Goal: Navigation & Orientation: Find specific page/section

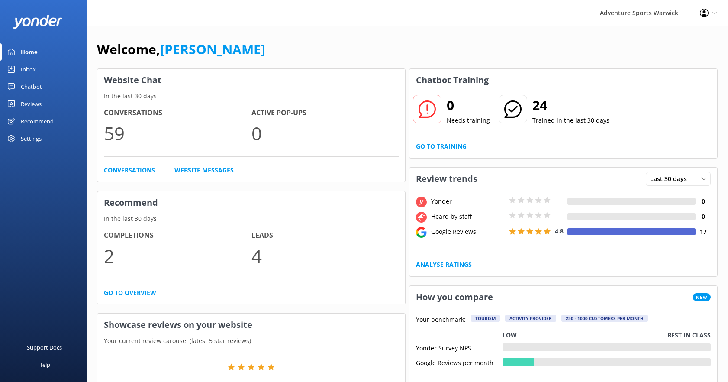
click at [38, 104] on div "Reviews" at bounding box center [31, 103] width 21 height 17
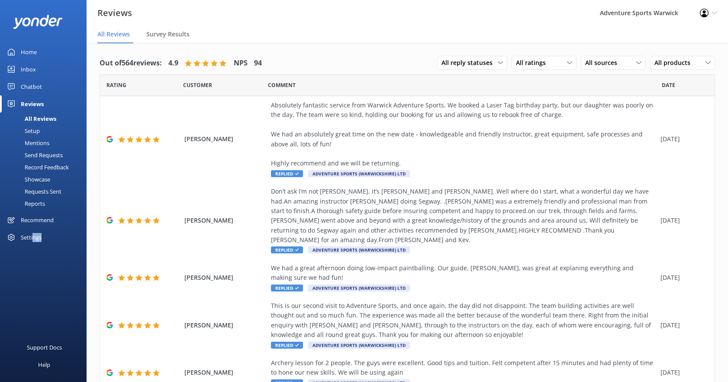
click at [32, 240] on div "Settings" at bounding box center [31, 237] width 21 height 17
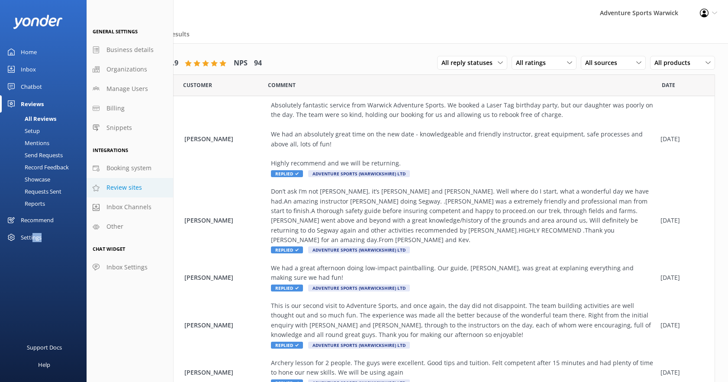
click at [127, 187] on span "Review sites" at bounding box center [125, 188] width 36 height 10
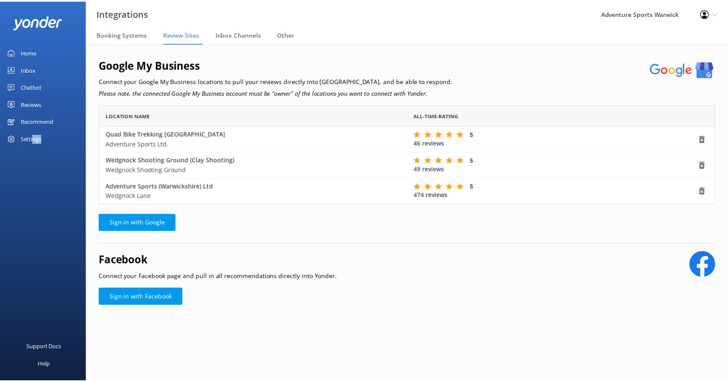
scroll to position [94, 616]
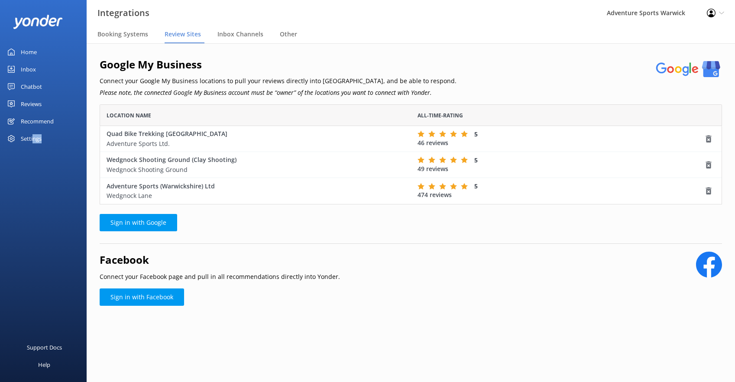
click at [25, 50] on div "Home" at bounding box center [29, 51] width 16 height 17
